Goal: Information Seeking & Learning: Learn about a topic

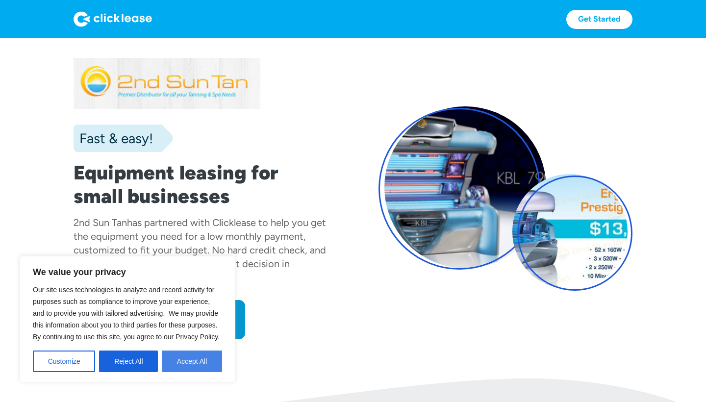
click at [180, 357] on button "Accept All" at bounding box center [192, 362] width 60 height 22
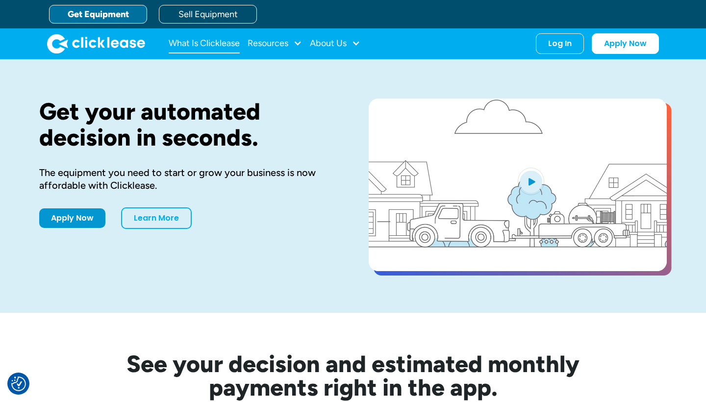
click at [232, 47] on link "What Is Clicklease" at bounding box center [204, 44] width 71 height 20
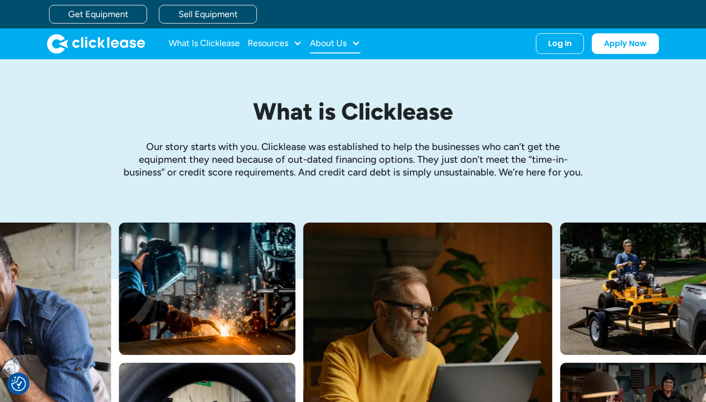
click at [360, 43] on div at bounding box center [356, 43] width 9 height 9
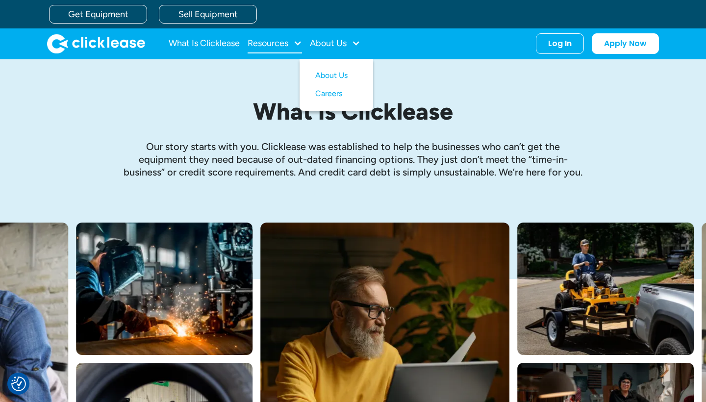
click at [292, 43] on div "Resources" at bounding box center [275, 44] width 54 height 20
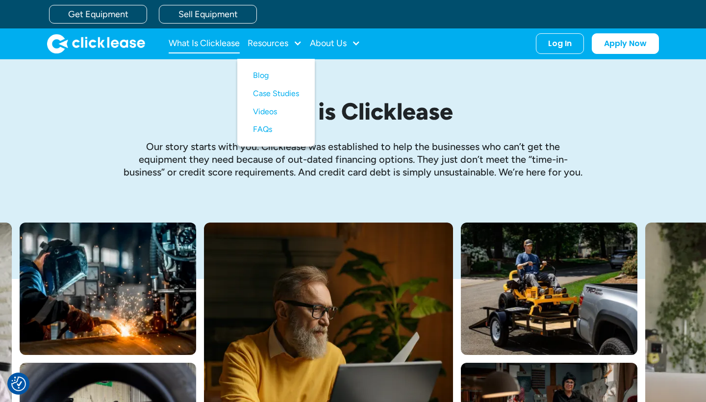
click at [227, 46] on link "What Is Clicklease" at bounding box center [204, 44] width 71 height 20
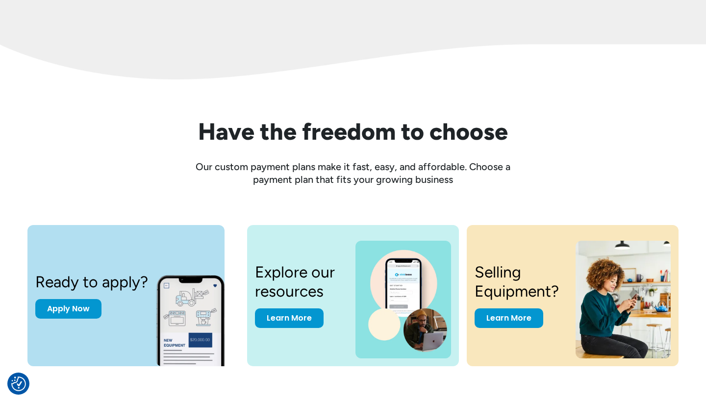
scroll to position [1133, 0]
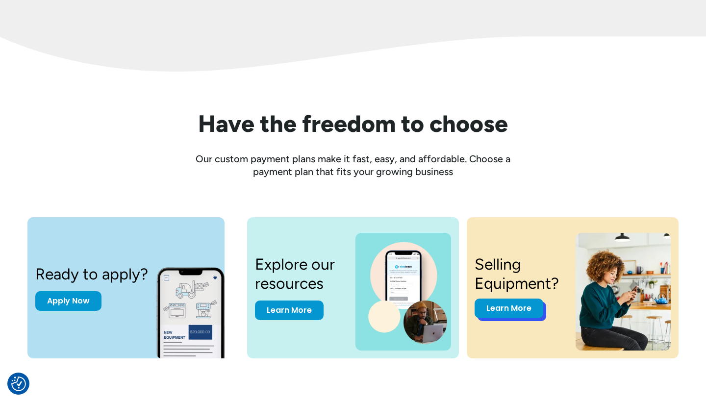
click at [504, 307] on link "Learn More" at bounding box center [509, 309] width 69 height 20
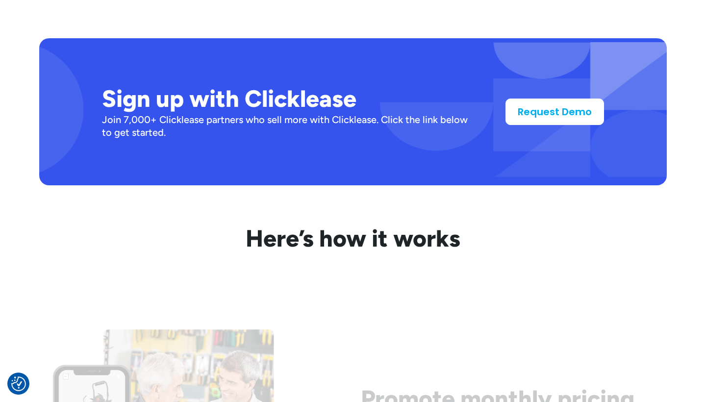
scroll to position [847, 0]
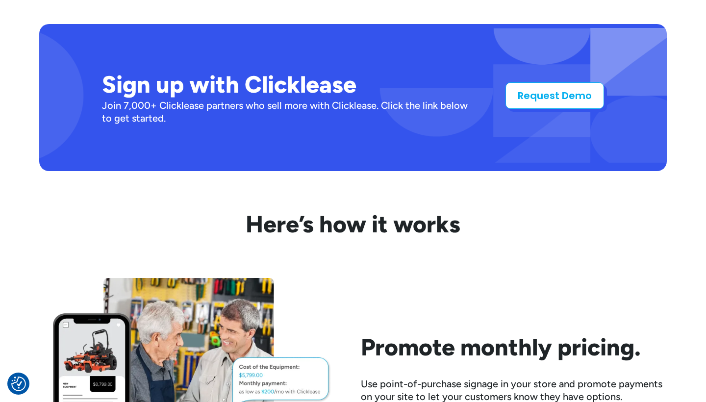
click at [535, 101] on link "Request Demo" at bounding box center [555, 95] width 99 height 26
